Goal: Check status: Check status

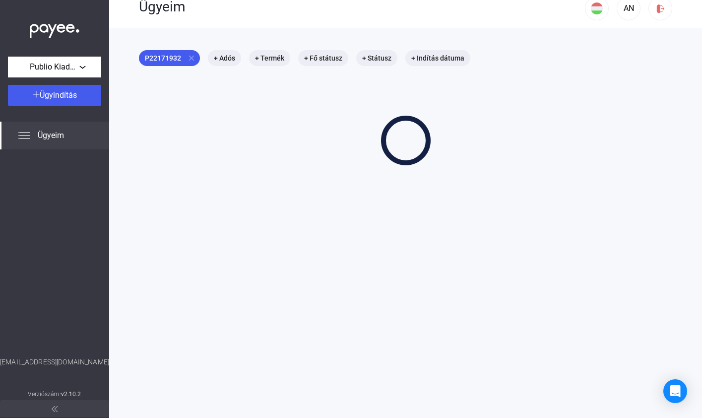
scroll to position [47, 0]
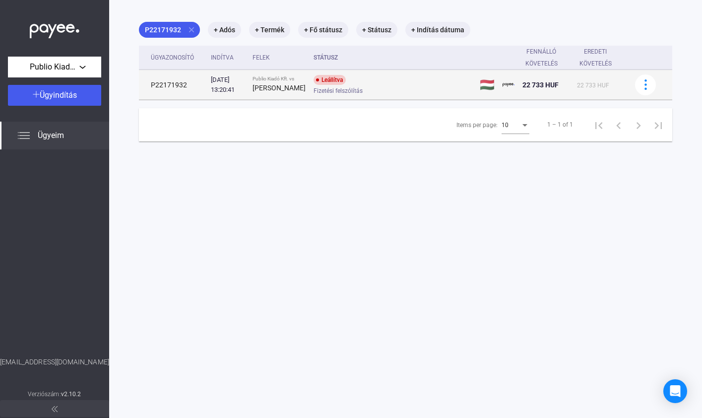
click at [204, 87] on td "P22171932" at bounding box center [173, 85] width 68 height 30
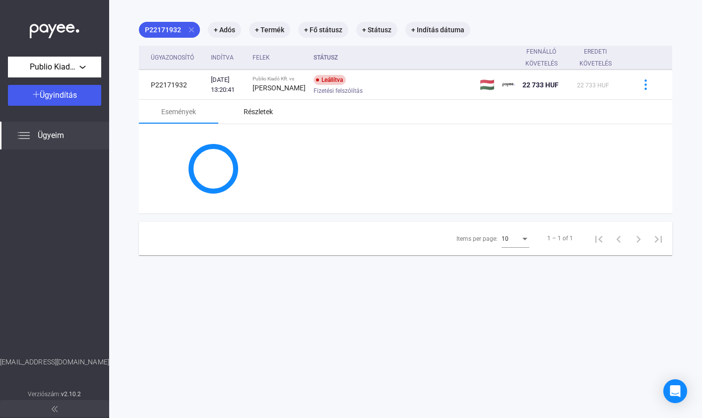
click at [268, 118] on div "Részletek" at bounding box center [258, 112] width 29 height 12
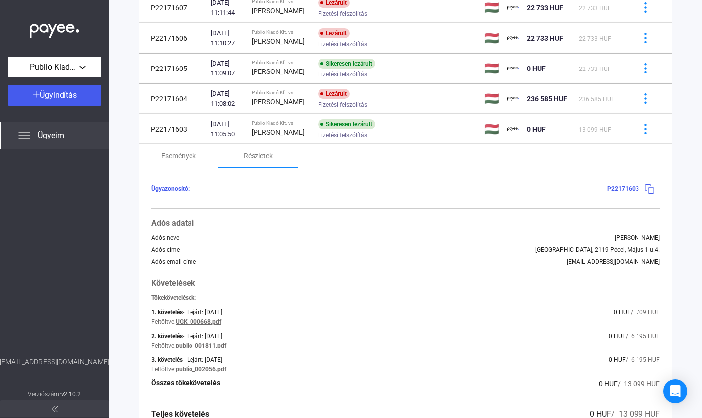
scroll to position [362, 0]
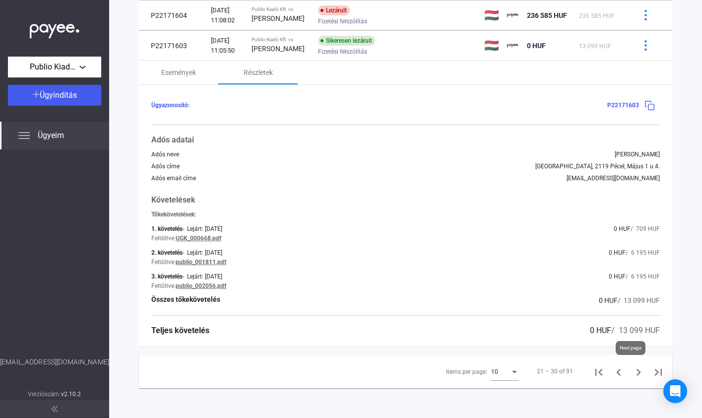
click at [634, 371] on icon "Next page" at bounding box center [638, 372] width 14 height 14
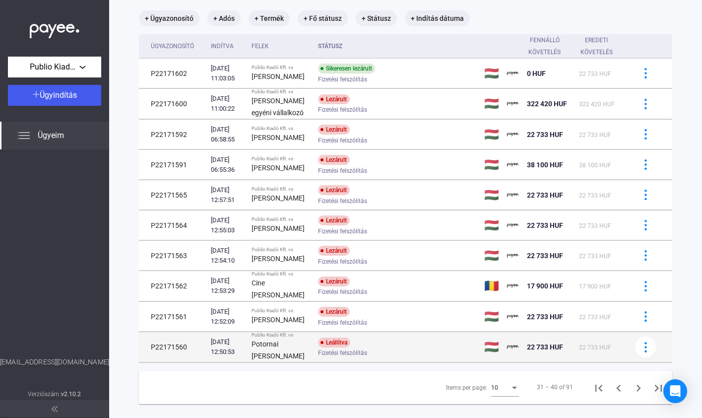
scroll to position [87, 0]
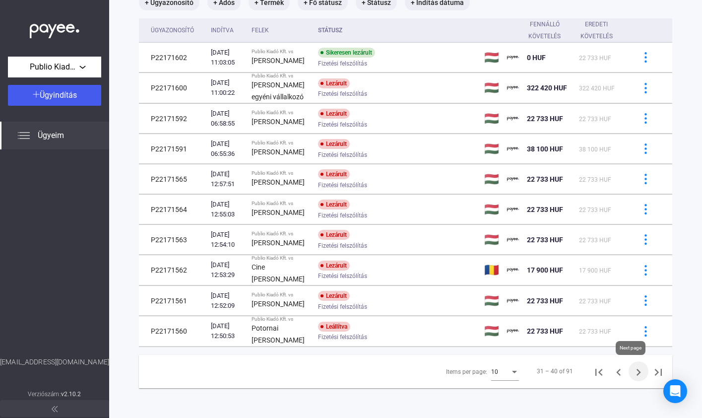
click at [635, 373] on icon "Next page" at bounding box center [638, 372] width 14 height 14
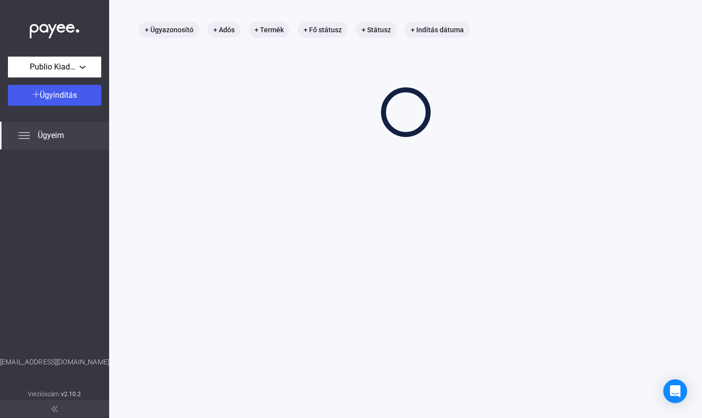
scroll to position [47, 0]
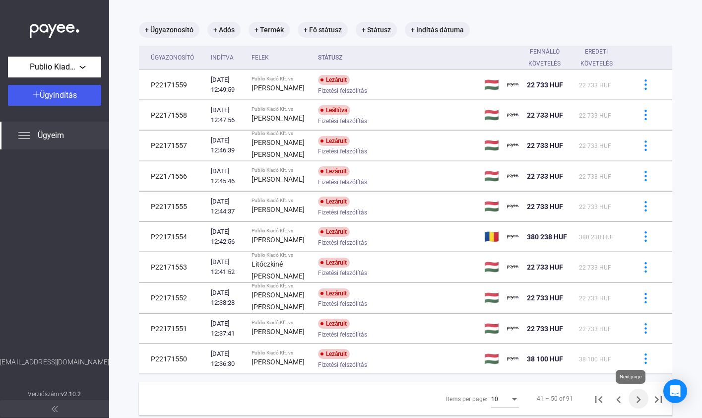
click at [635, 405] on icon "Next page" at bounding box center [638, 399] width 14 height 14
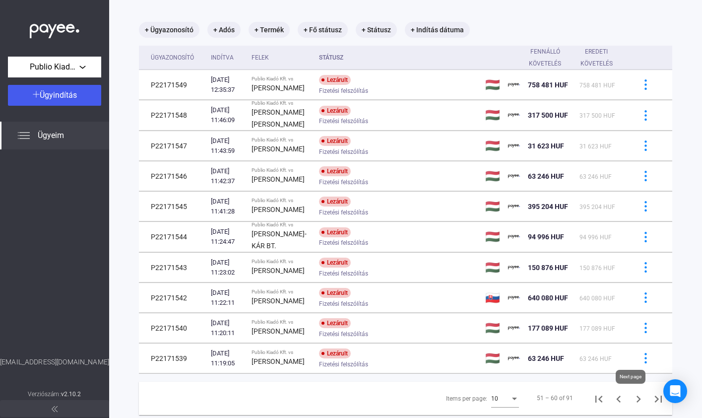
click at [634, 405] on icon "Next page" at bounding box center [638, 399] width 14 height 14
